Goal: Task Accomplishment & Management: Manage account settings

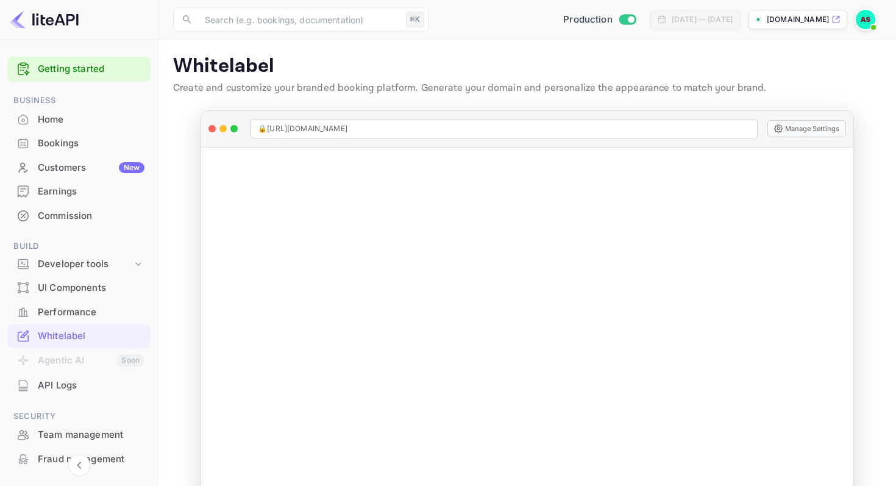
scroll to position [102, 0]
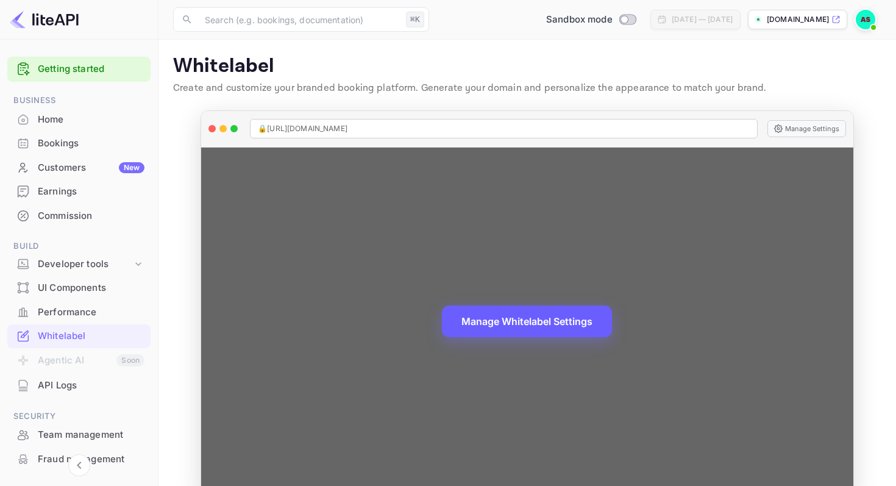
click at [522, 323] on button "Manage Whitelabel Settings" at bounding box center [527, 321] width 170 height 32
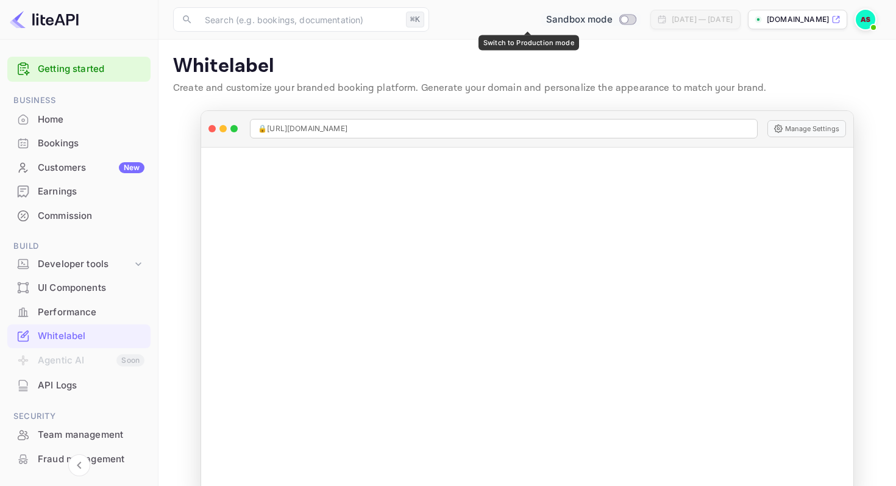
click at [612, 20] on input "Switch to Production mode" at bounding box center [624, 19] width 24 height 8
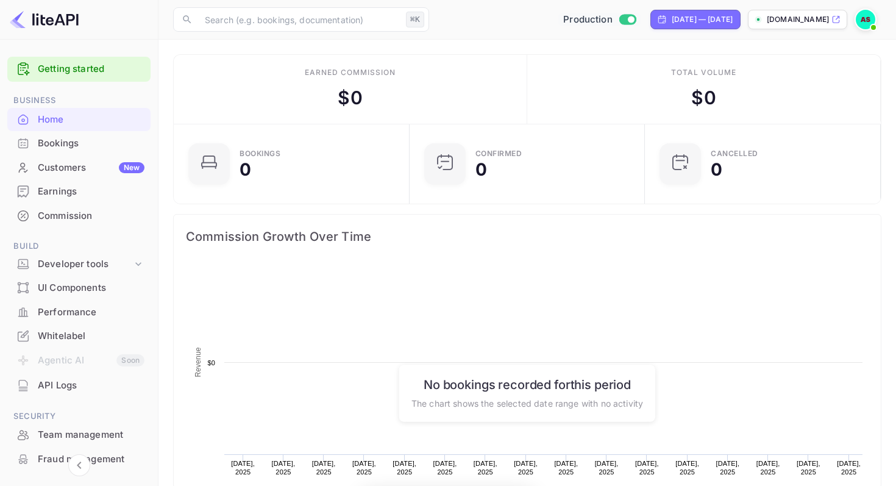
scroll to position [198, 229]
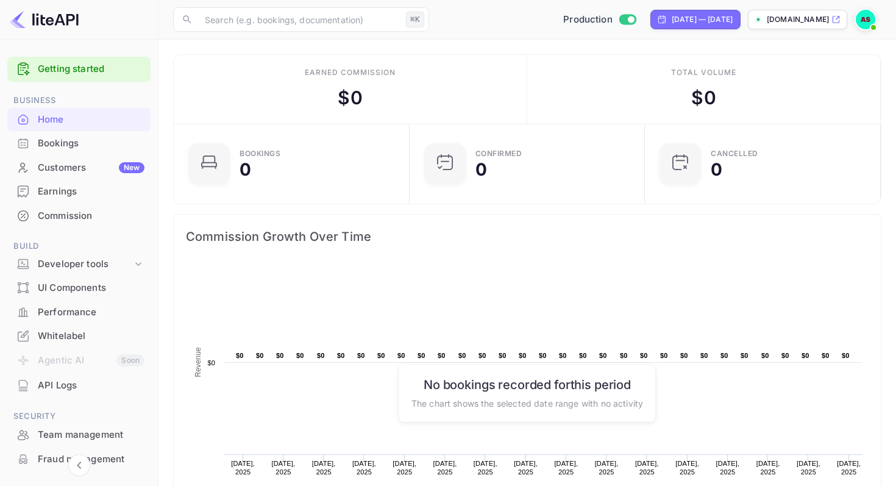
click at [60, 336] on div "Whitelabel" at bounding box center [91, 336] width 107 height 14
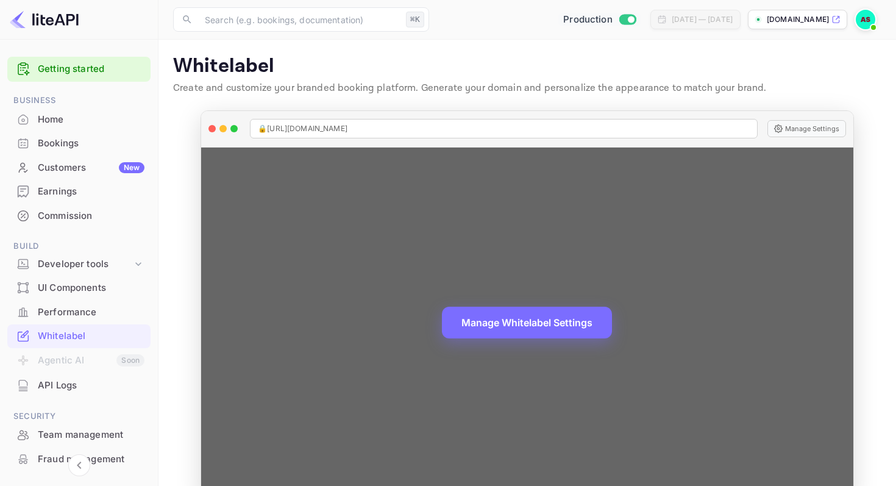
scroll to position [27, 0]
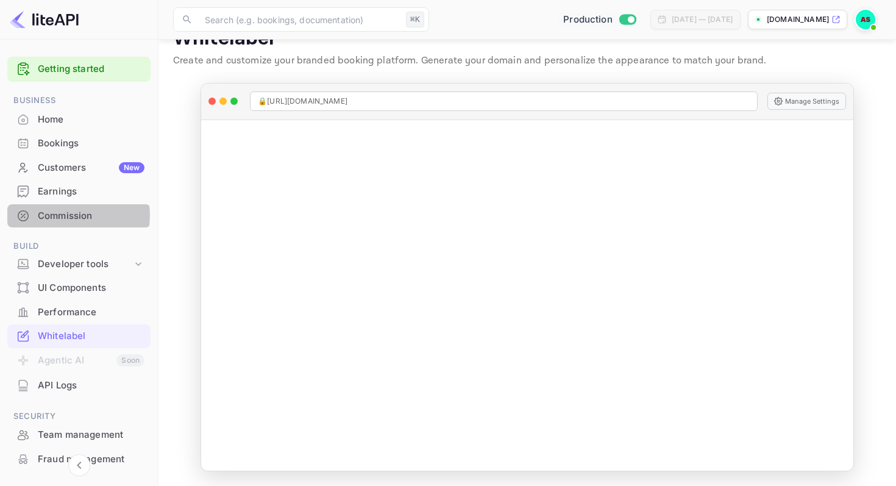
click at [68, 216] on div "Commission" at bounding box center [91, 216] width 107 height 14
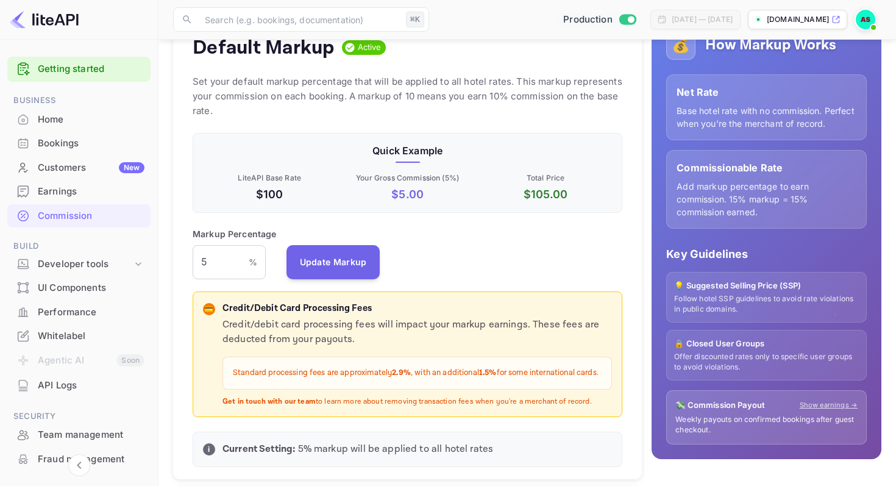
scroll to position [156, 0]
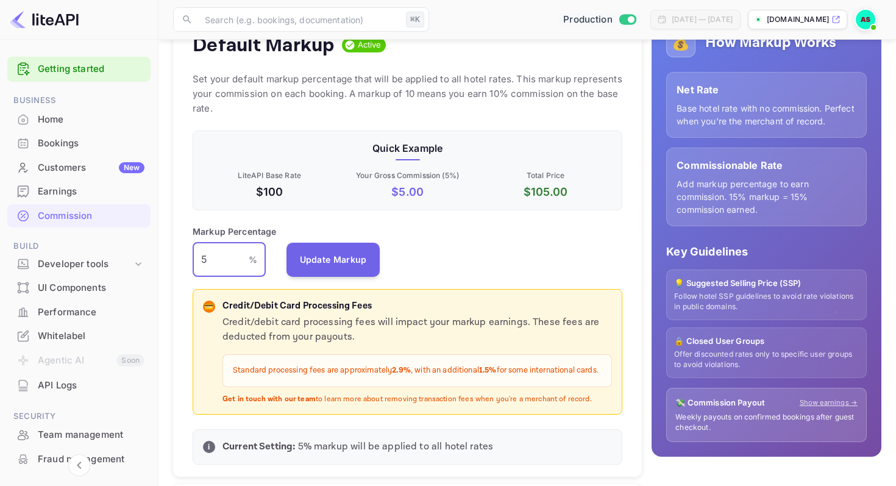
click at [222, 260] on input "5" at bounding box center [221, 260] width 56 height 34
type input "7"
click at [312, 263] on button "Update Markup" at bounding box center [333, 259] width 94 height 34
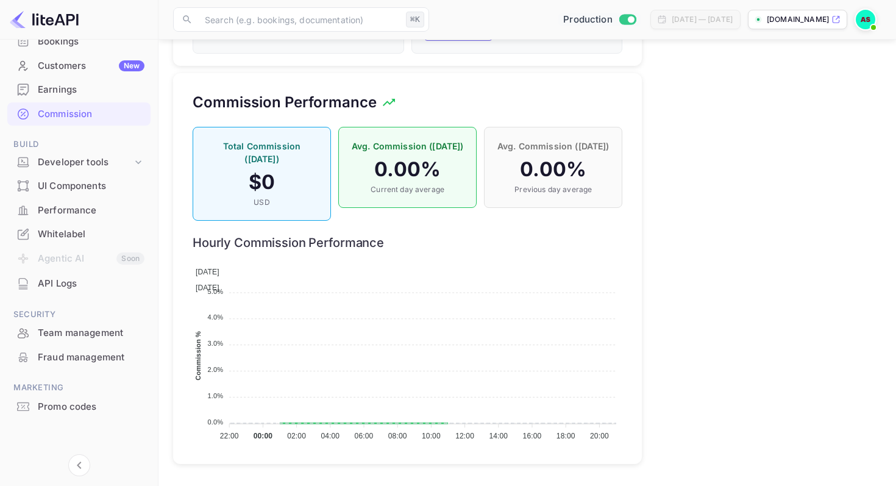
scroll to position [824, 0]
click at [65, 235] on div "Whitelabel" at bounding box center [91, 234] width 107 height 14
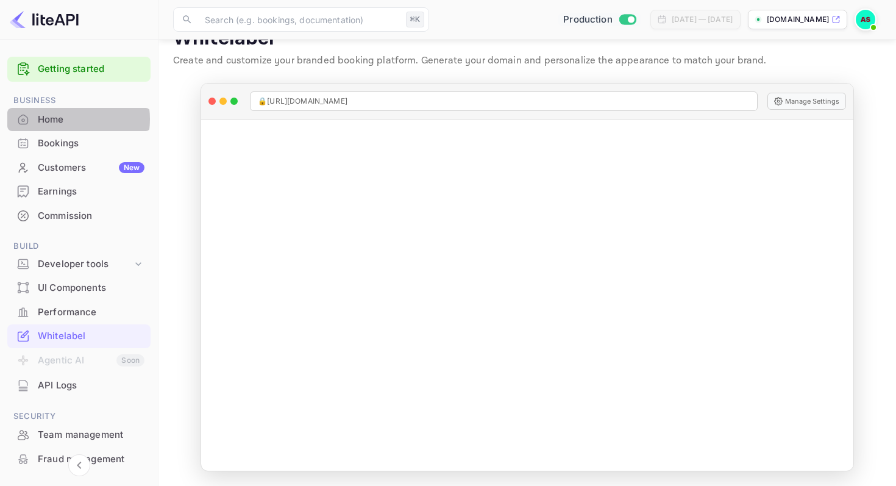
click at [59, 119] on div "Home" at bounding box center [91, 120] width 107 height 14
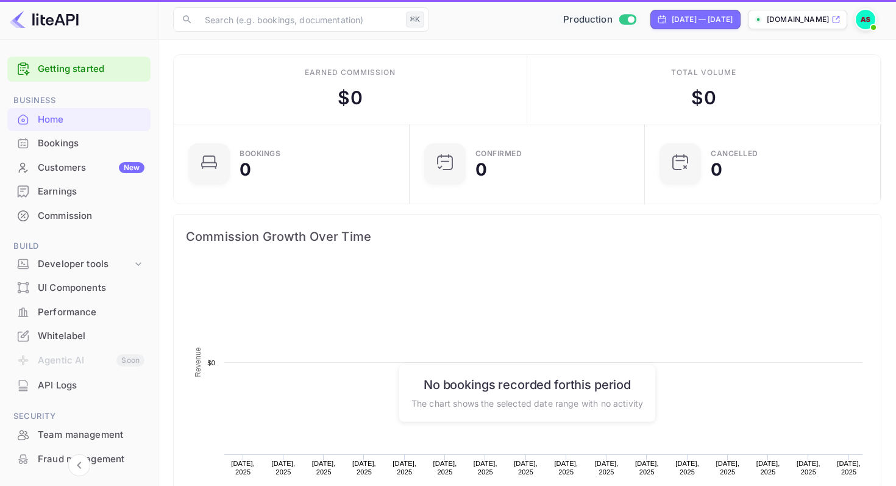
scroll to position [198, 229]
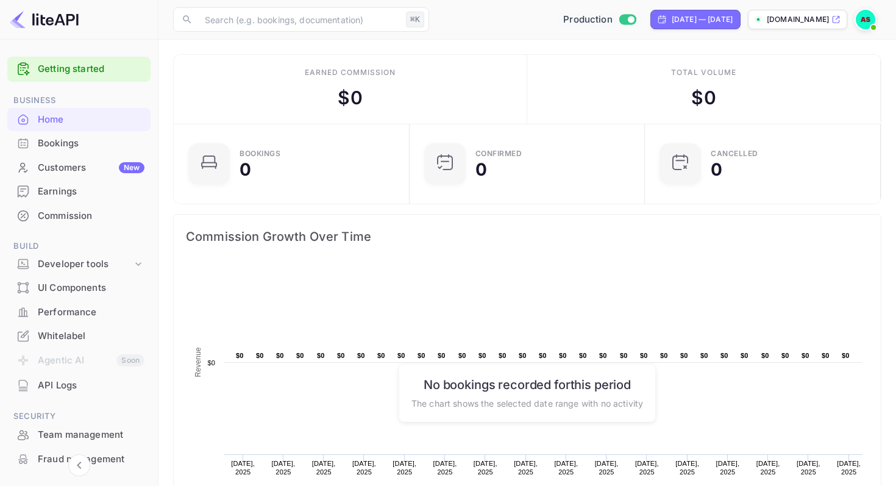
click at [62, 122] on div "Home" at bounding box center [91, 120] width 107 height 14
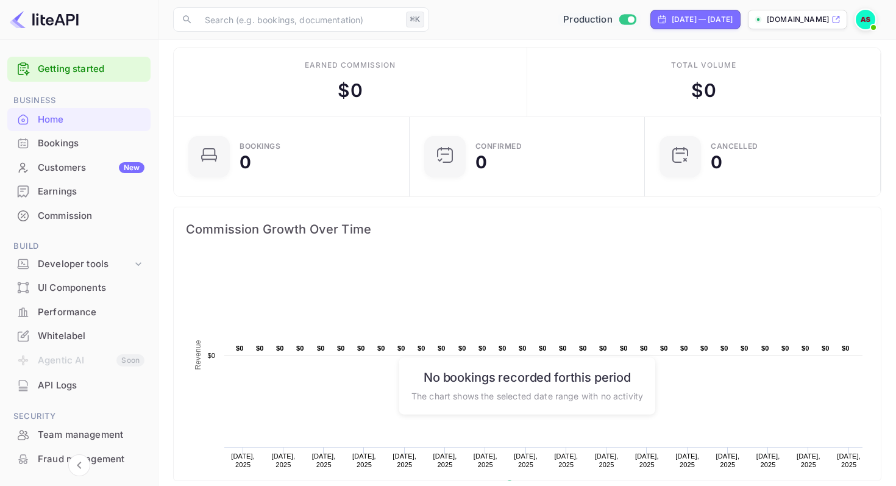
scroll to position [0, 0]
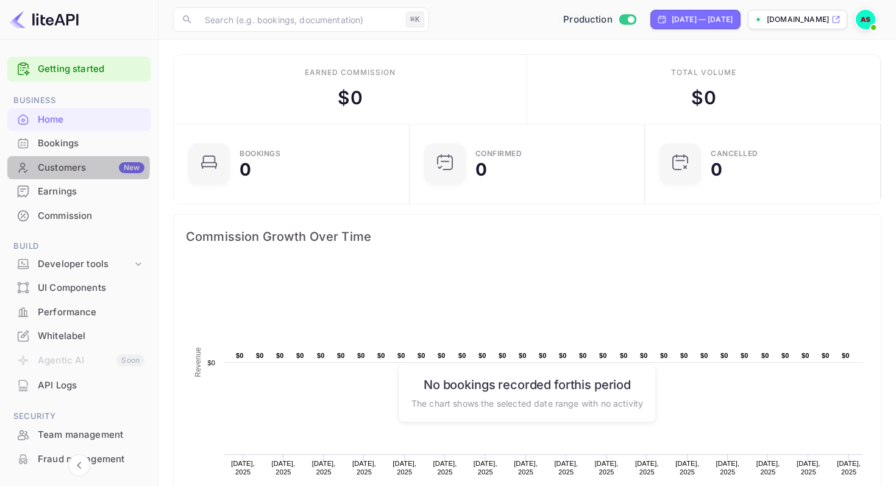
click at [66, 167] on div "Customers New" at bounding box center [91, 168] width 107 height 14
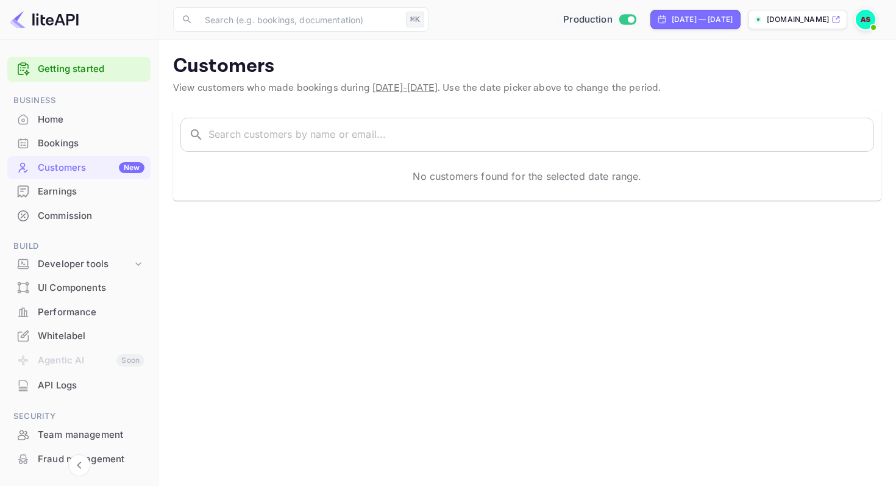
click at [55, 119] on div "Home" at bounding box center [91, 120] width 107 height 14
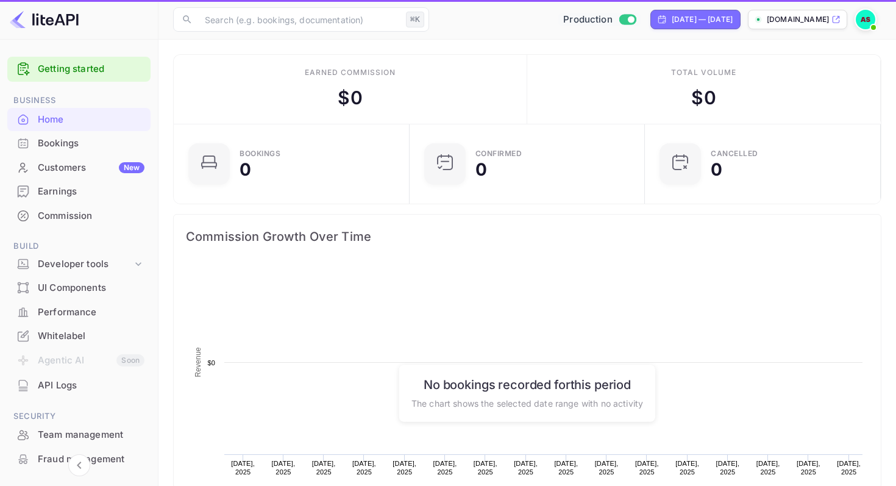
scroll to position [198, 229]
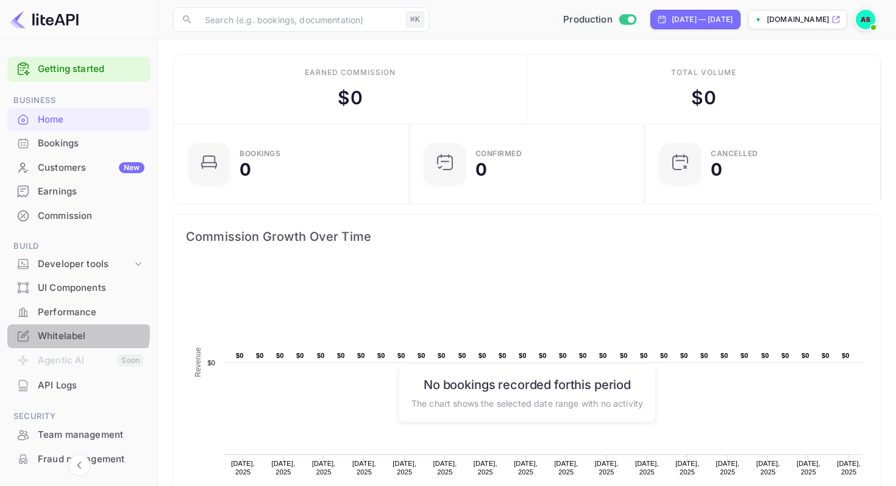
click at [65, 333] on div "Whitelabel" at bounding box center [91, 336] width 107 height 14
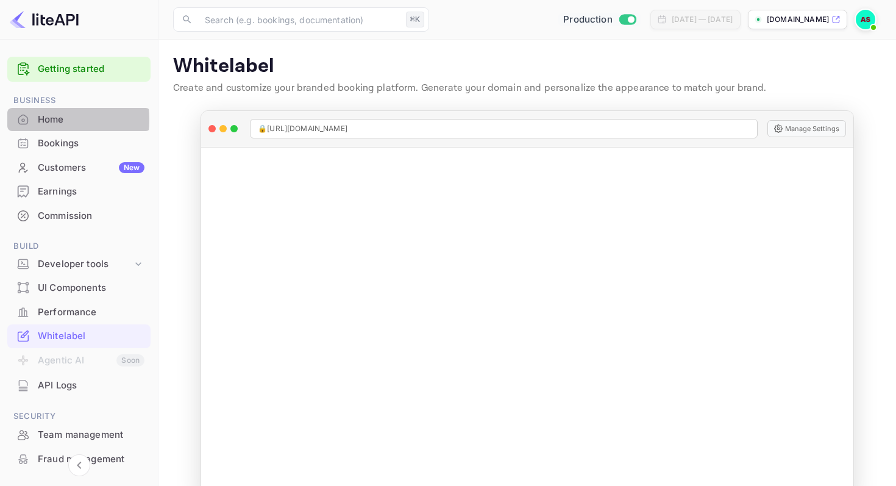
click at [52, 120] on div "Home" at bounding box center [91, 120] width 107 height 14
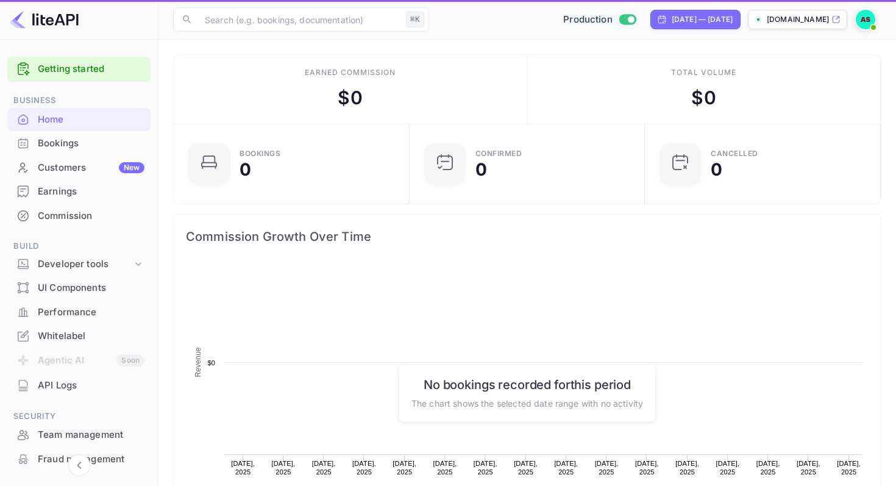
scroll to position [198, 229]
